Goal: Task Accomplishment & Management: Manage account settings

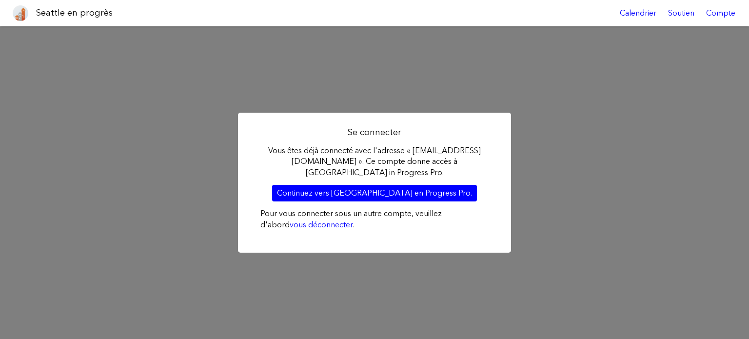
click at [539, 122] on div "Se connecter Vous êtes déjà connecté avec l'adresse « [EMAIL_ADDRESS][DOMAIN_NA…" at bounding box center [374, 182] width 749 height 312
click at [357, 132] on font "Se connecter" at bounding box center [375, 132] width 54 height 11
click at [528, 66] on div "Se connecter Vous êtes déjà connecté avec l'adresse « dayongchrist@gmail.com ».…" at bounding box center [374, 182] width 749 height 312
drag, startPoint x: 512, startPoint y: 113, endPoint x: 518, endPoint y: 110, distance: 6.5
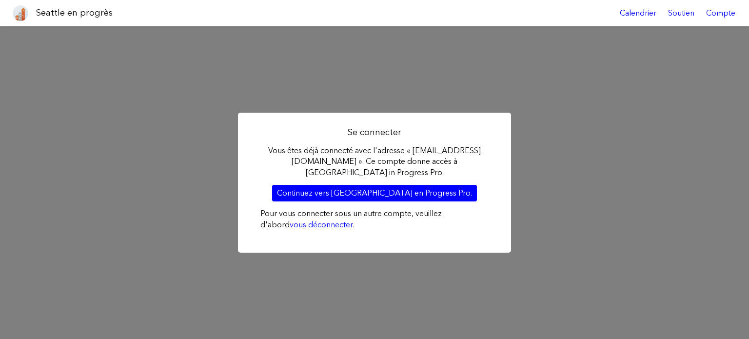
click at [513, 112] on div "Se connecter Vous êtes déjà connecté avec l'adresse « dayongchrist@gmail.com ».…" at bounding box center [374, 182] width 749 height 312
click at [691, 11] on font "Soutien" at bounding box center [681, 12] width 26 height 9
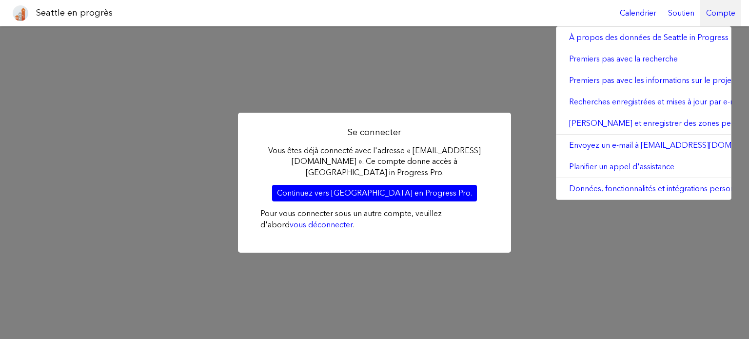
click at [720, 9] on font "Compte" at bounding box center [720, 12] width 29 height 9
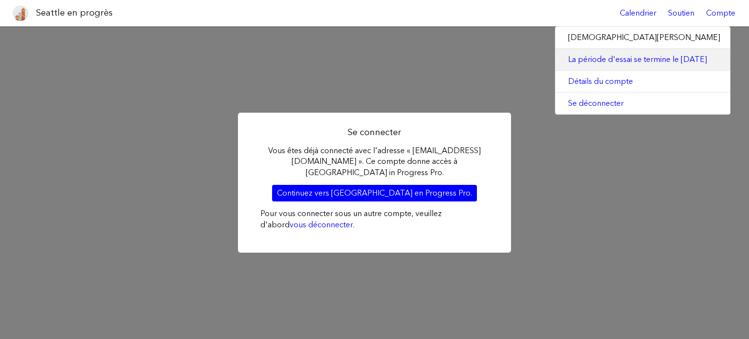
click at [605, 56] on font "La période d'essai [PERSON_NAME] le 17 août 2025" at bounding box center [637, 59] width 139 height 9
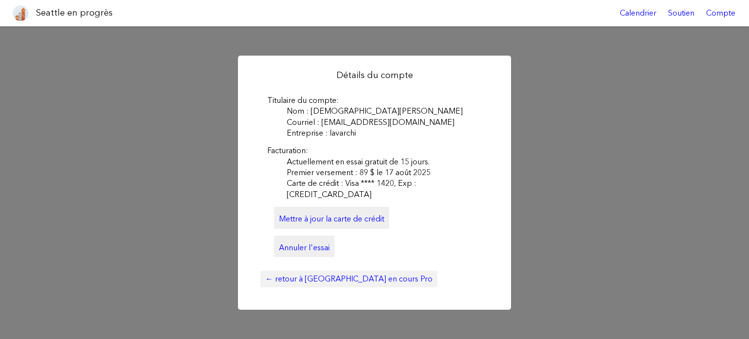
click at [302, 274] on font "← retour à [GEOGRAPHIC_DATA] en cours Pro" at bounding box center [348, 278] width 167 height 9
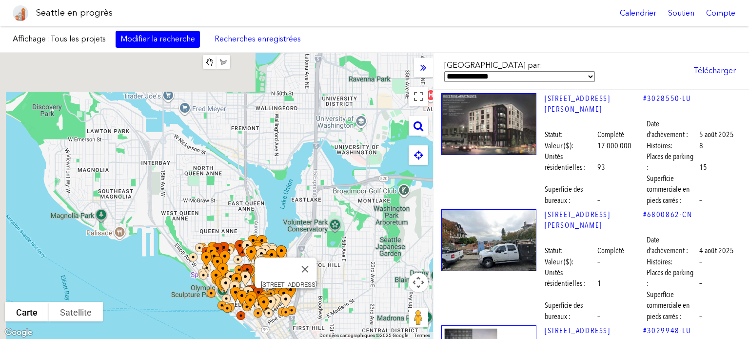
drag, startPoint x: 254, startPoint y: 230, endPoint x: 297, endPoint y: 295, distance: 77.9
click at [297, 323] on div "Pour naviguer, appuyez sur les touches fléchées." at bounding box center [501, 323] width 433 height 0
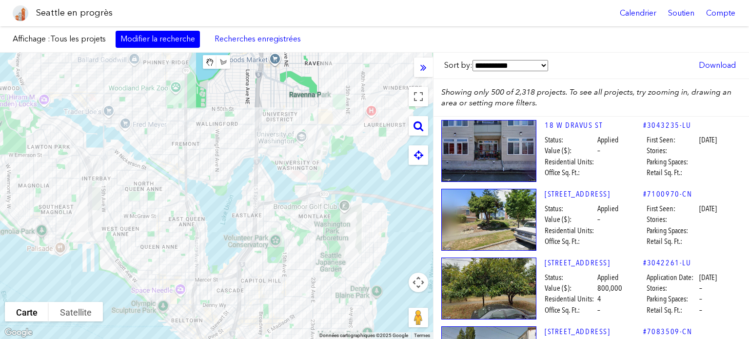
drag, startPoint x: 305, startPoint y: 157, endPoint x: 241, endPoint y: 175, distance: 66.4
click at [241, 175] on div "Pour naviguer, appuyez sur les touches fléchées." at bounding box center [216, 196] width 433 height 286
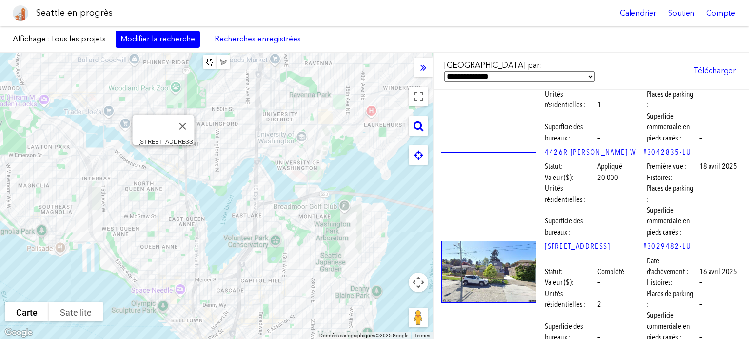
scroll to position [10559, 0]
